Goal: Task Accomplishment & Management: Manage account settings

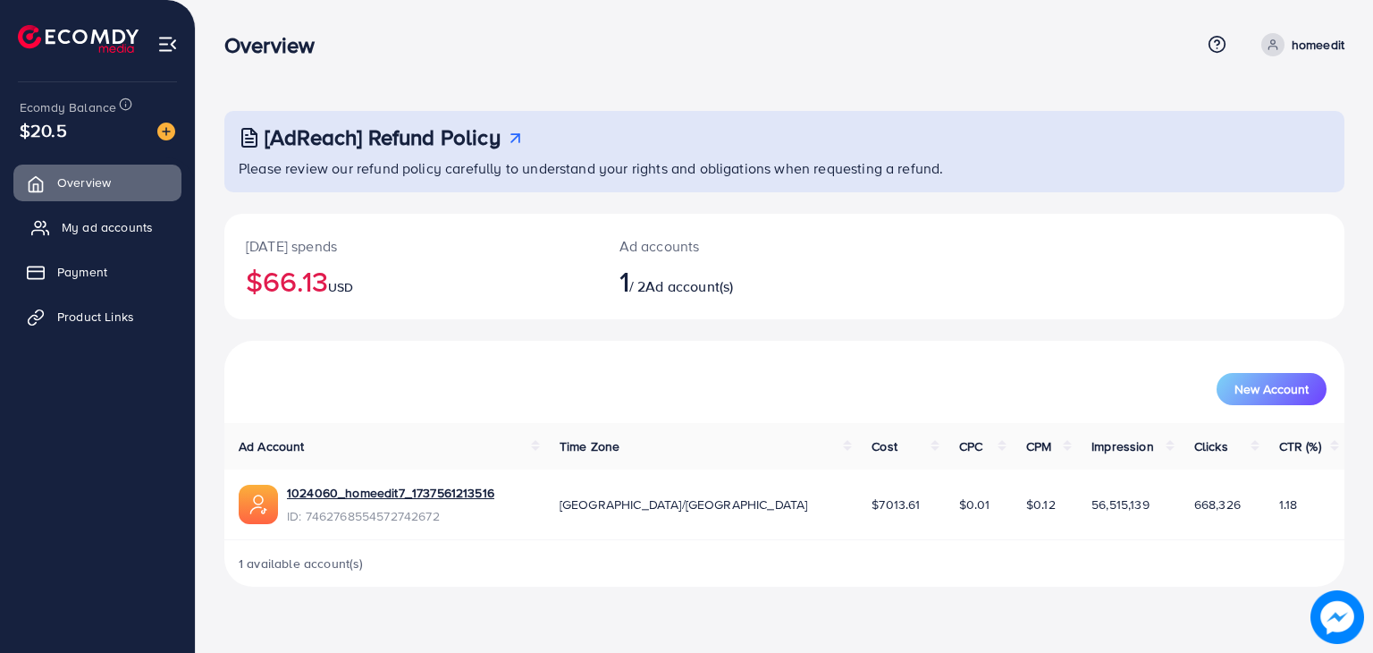
click at [90, 221] on span "My ad accounts" at bounding box center [107, 227] width 91 height 18
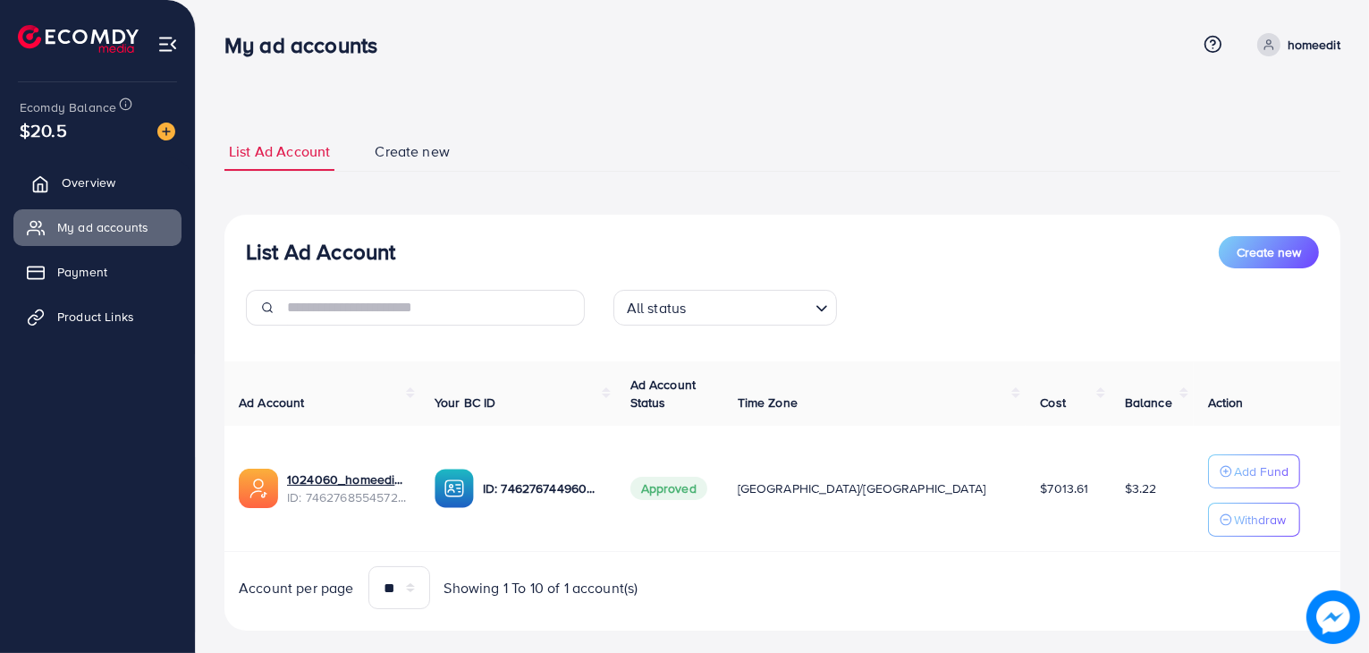
click at [131, 173] on link "Overview" at bounding box center [97, 182] width 168 height 36
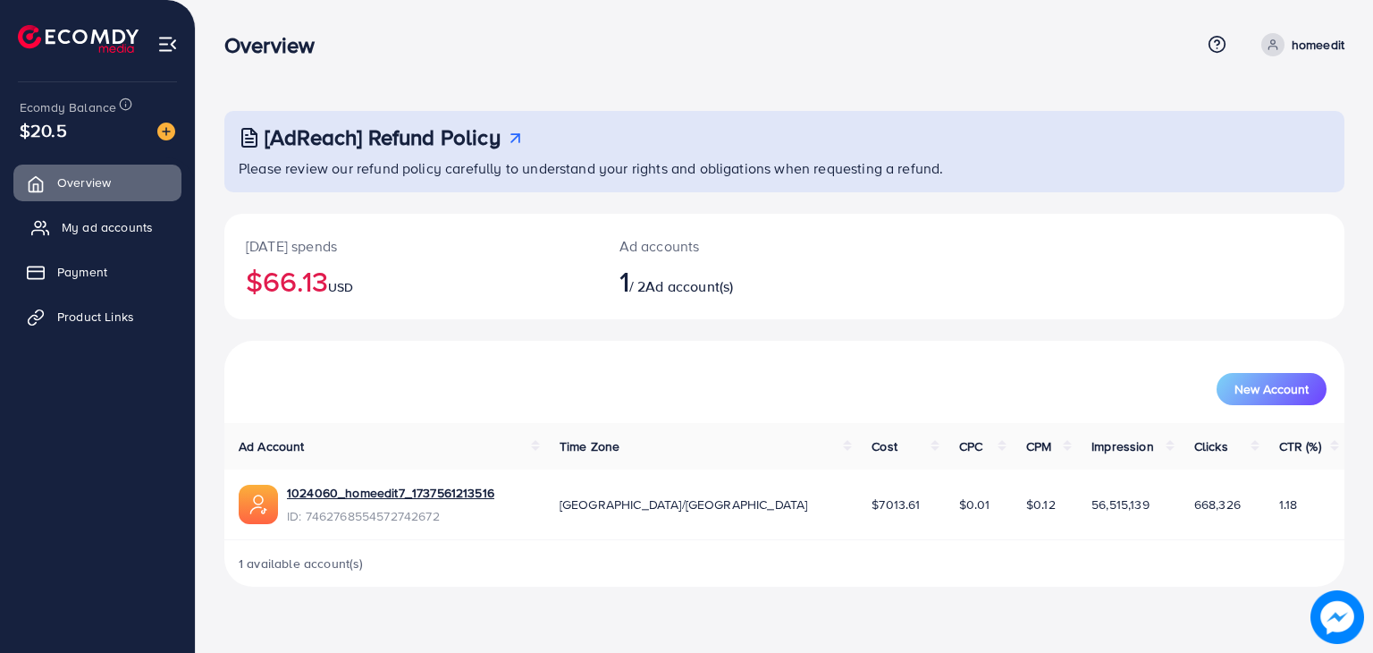
click at [111, 228] on span "My ad accounts" at bounding box center [107, 227] width 91 height 18
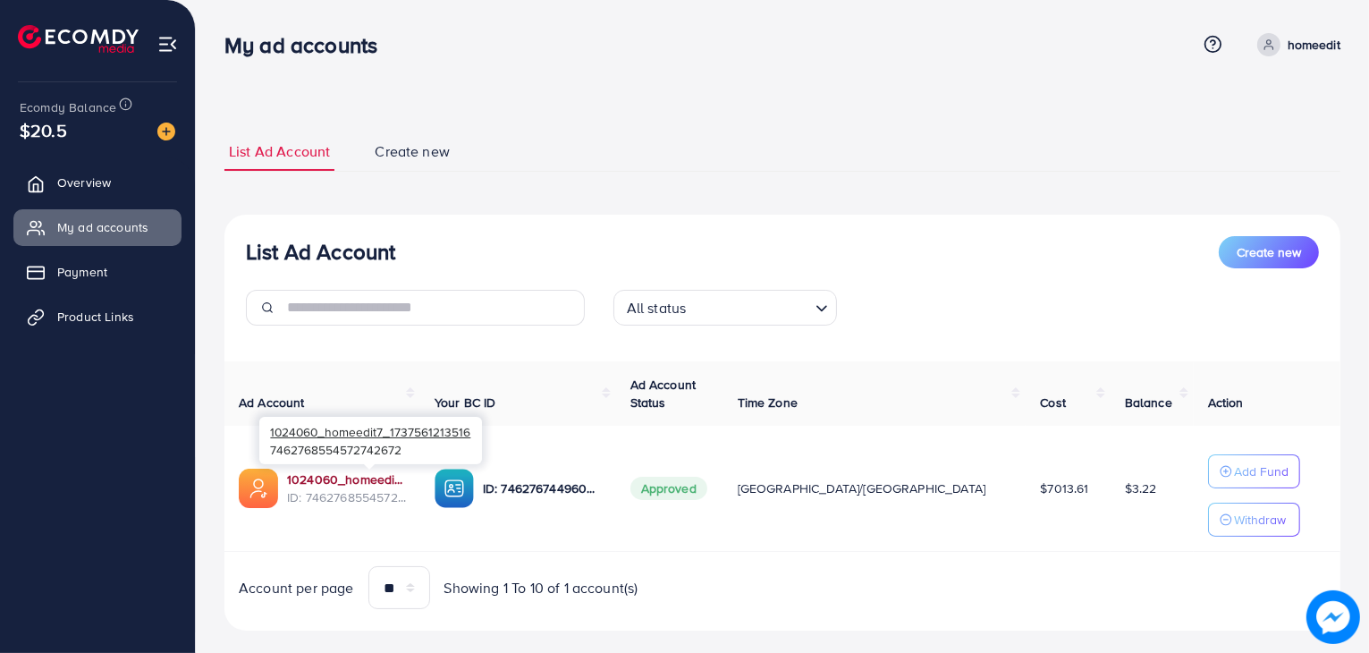
click at [350, 479] on link "1024060_homeedit7_1737561213516" at bounding box center [346, 479] width 119 height 18
click at [139, 174] on link "Overview" at bounding box center [97, 182] width 168 height 36
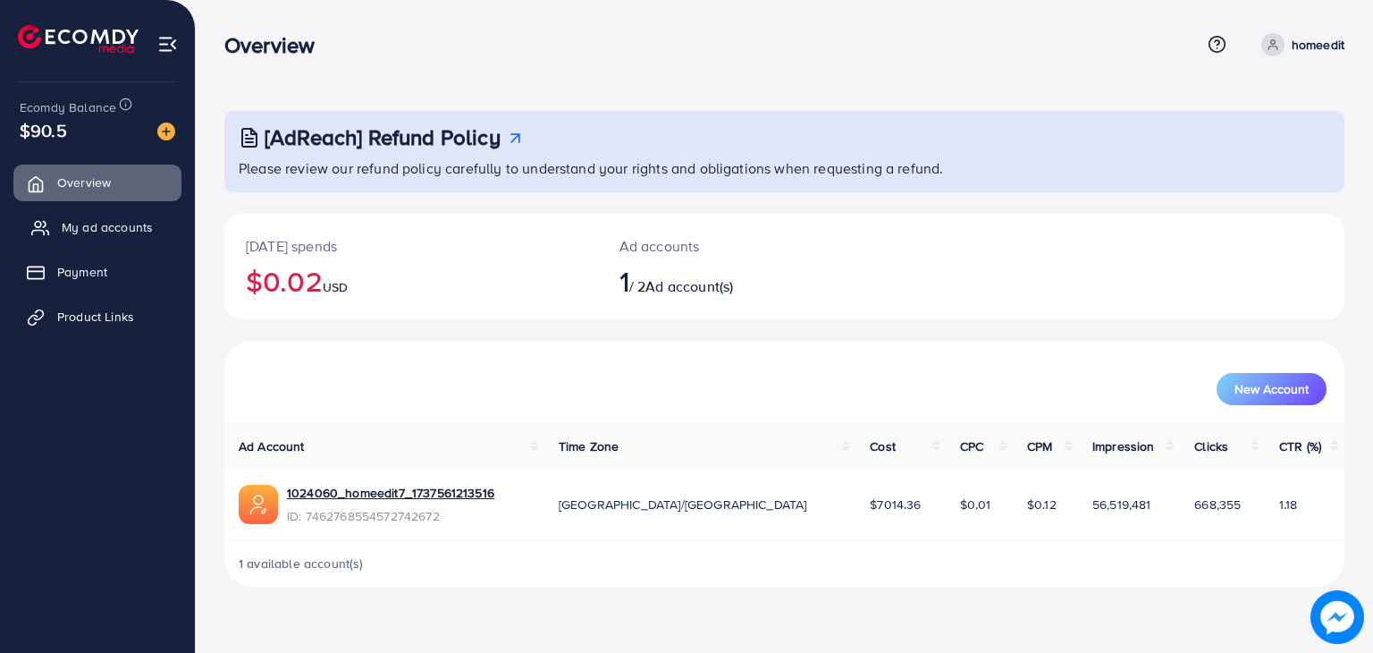
click at [113, 237] on link "My ad accounts" at bounding box center [97, 227] width 168 height 36
